Goal: Task Accomplishment & Management: Manage account settings

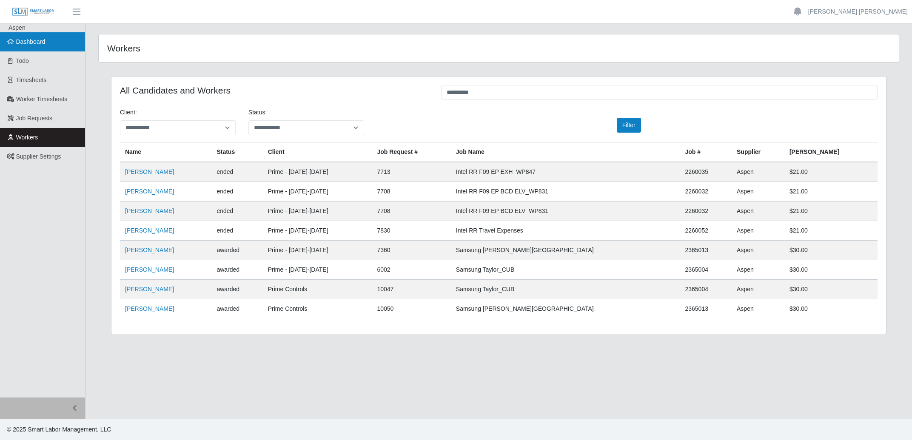
click at [45, 46] on link "Dashboard" at bounding box center [42, 41] width 85 height 19
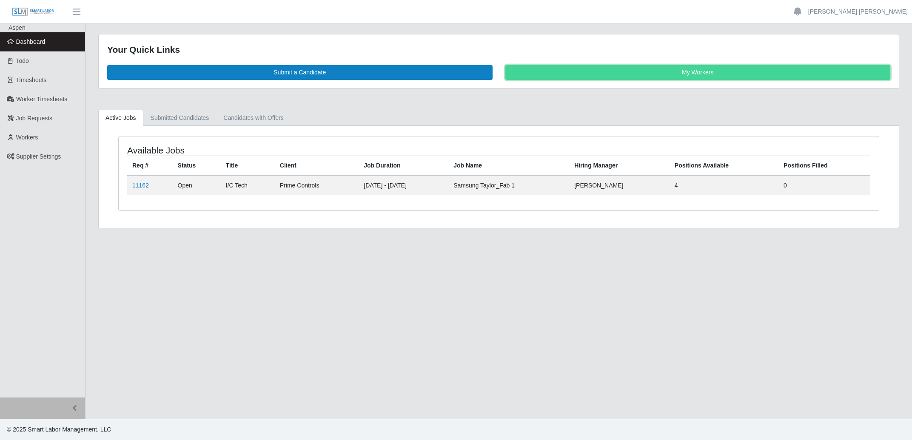
drag, startPoint x: 598, startPoint y: 74, endPoint x: 596, endPoint y: 78, distance: 5.1
click at [598, 74] on link "My Workers" at bounding box center [697, 72] width 385 height 15
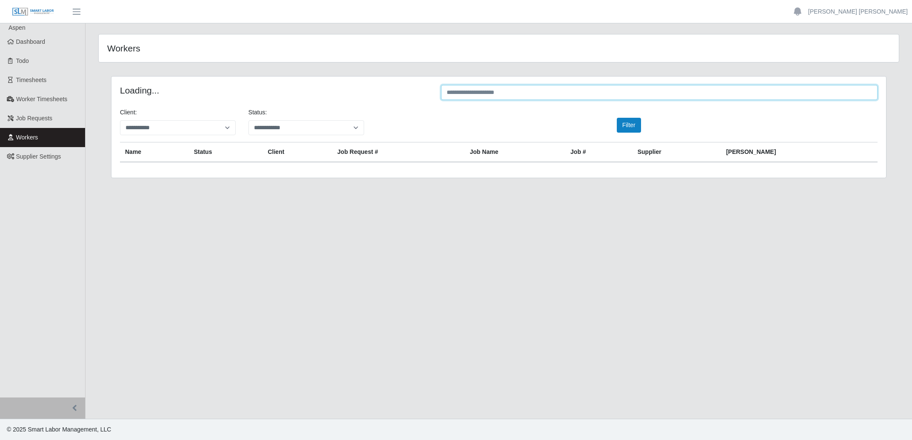
click at [490, 93] on input "text" at bounding box center [659, 92] width 436 height 15
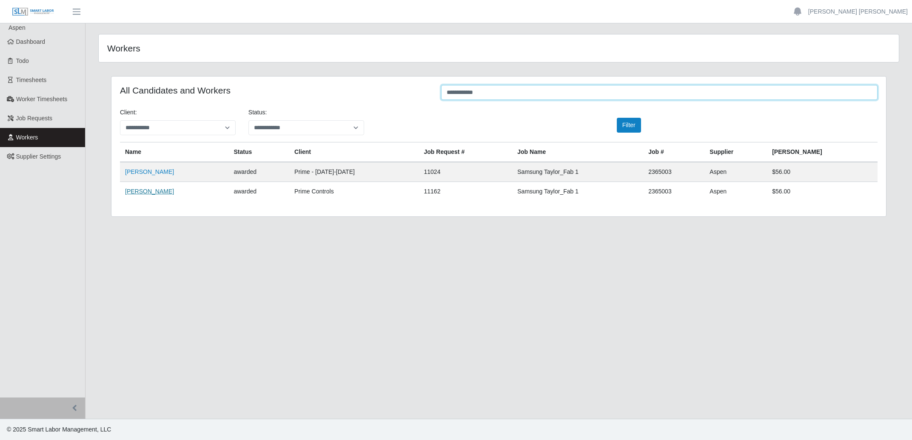
type input "**********"
click at [156, 193] on link "Cesar Martinez" at bounding box center [149, 191] width 49 height 7
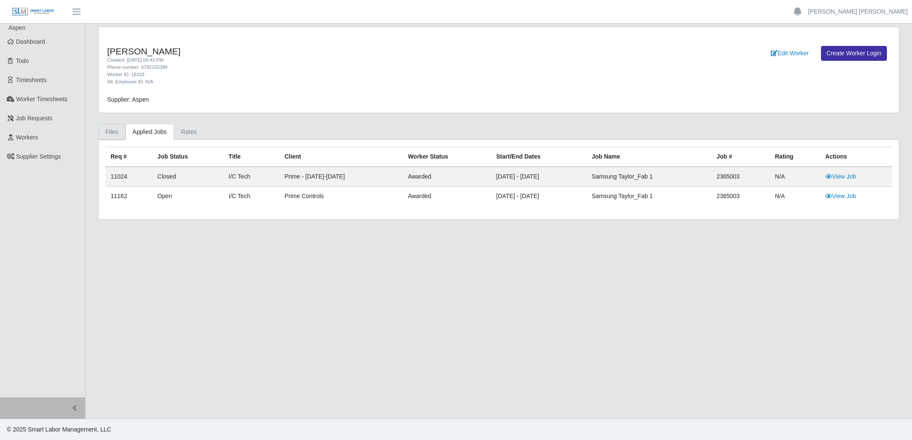
click at [114, 130] on link "Files" at bounding box center [111, 132] width 27 height 17
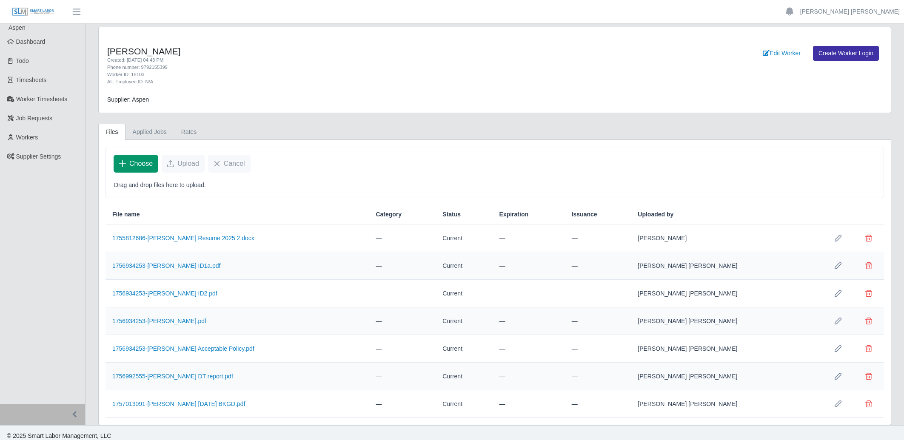
click at [143, 165] on span "Choose" at bounding box center [140, 164] width 23 height 10
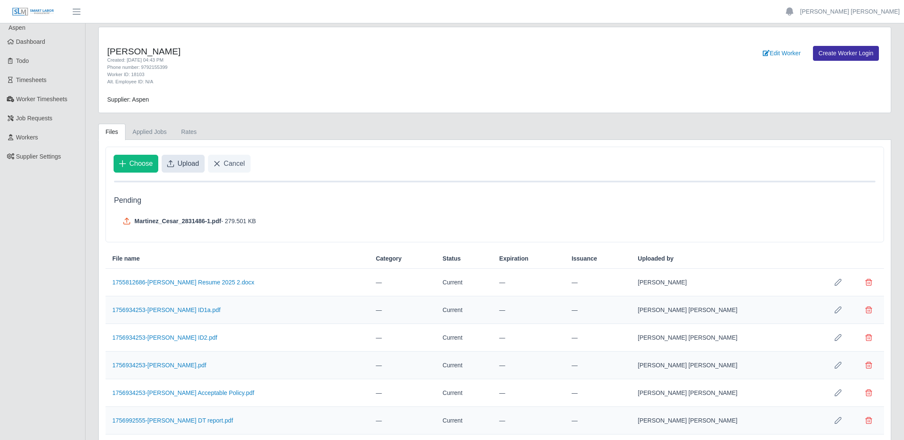
click at [185, 167] on span "Upload" at bounding box center [188, 164] width 22 height 10
